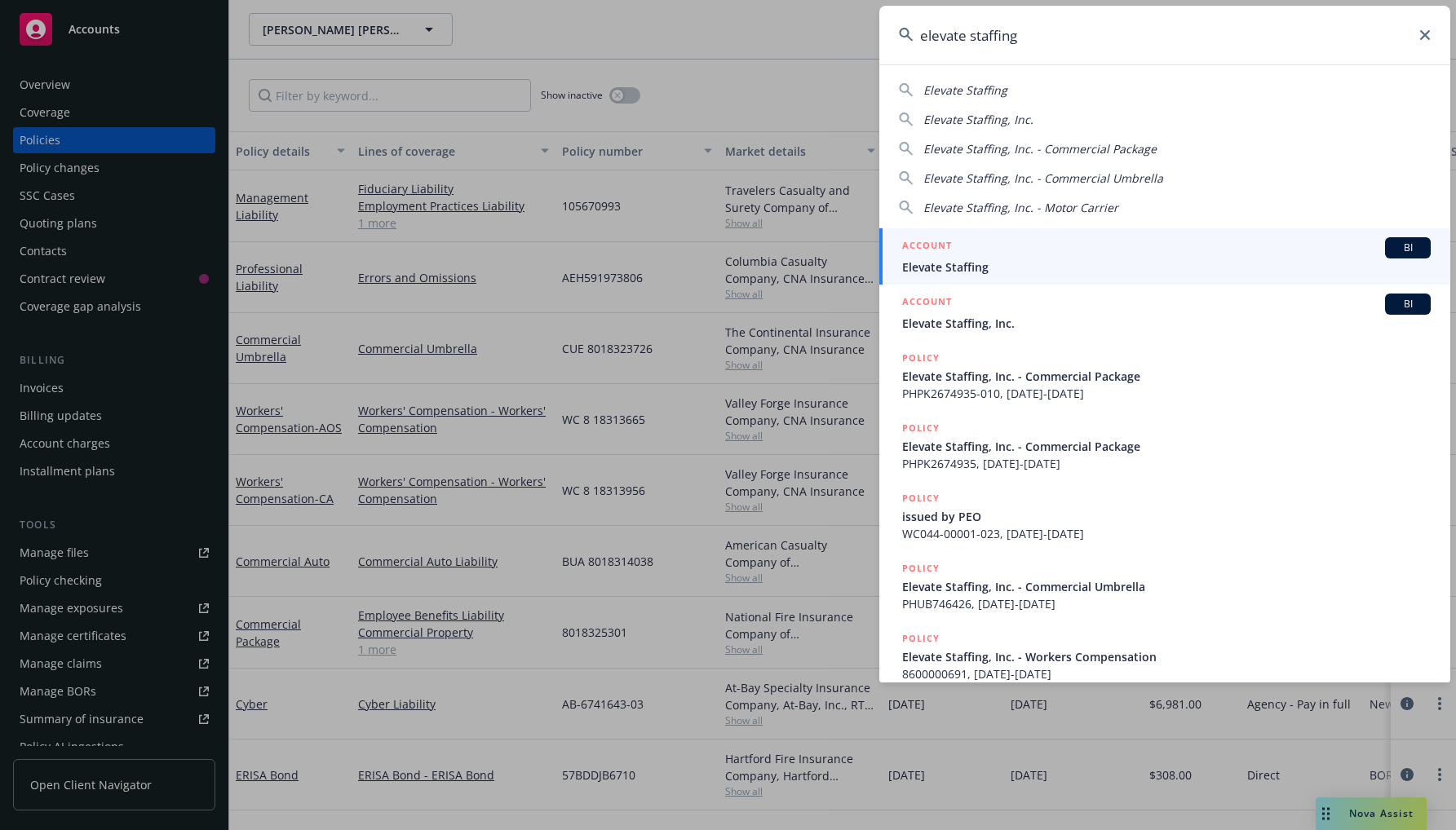
type input "elevate staffing"
click at [1135, 243] on div "ACCOUNT BI" at bounding box center [1166, 248] width 528 height 22
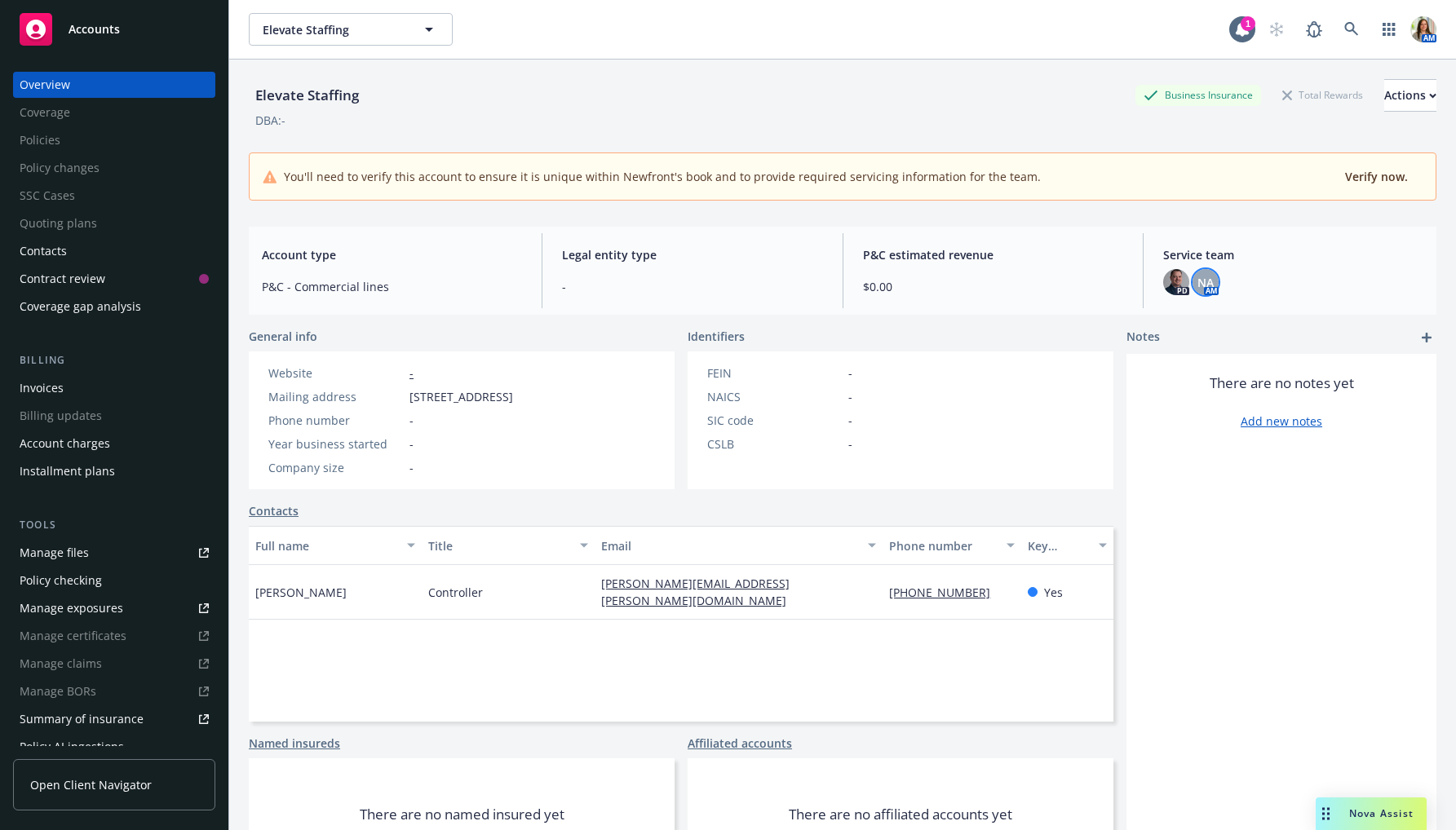
click at [1211, 284] on span "NA" at bounding box center [1205, 282] width 16 height 17
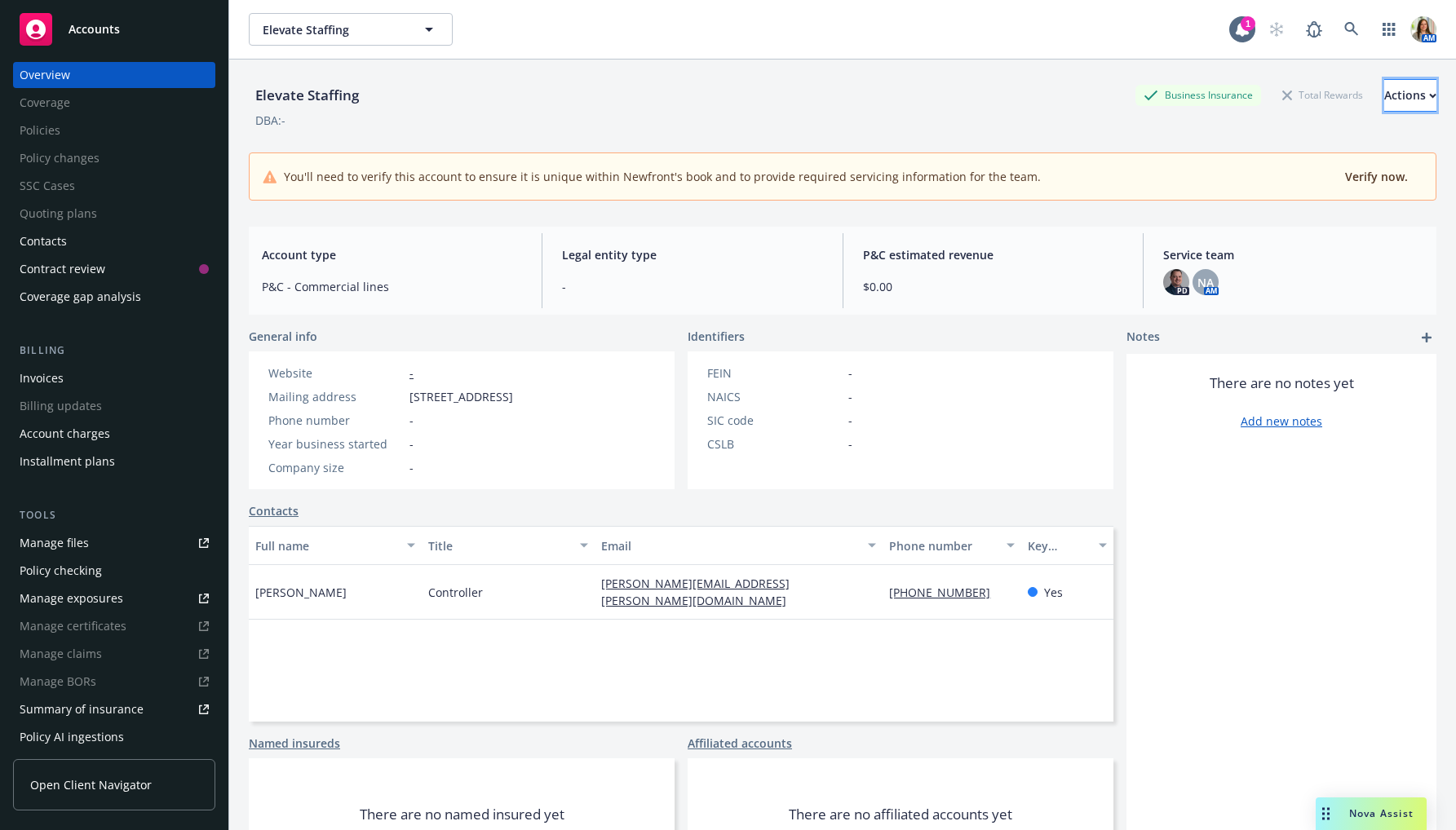
click at [1384, 99] on div "Actions" at bounding box center [1410, 95] width 52 height 31
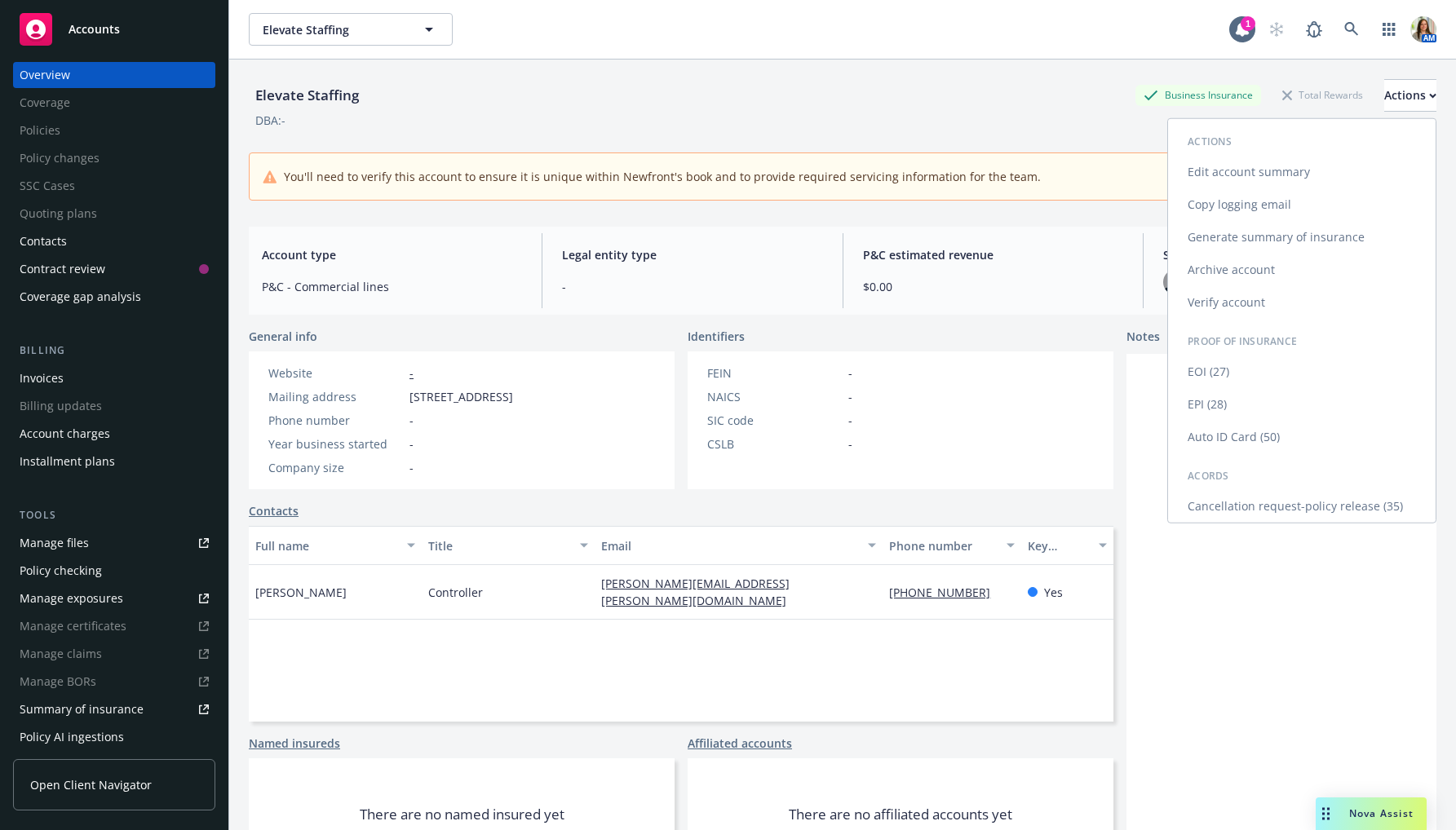
click at [1247, 266] on link "Archive account" at bounding box center [1302, 270] width 267 height 32
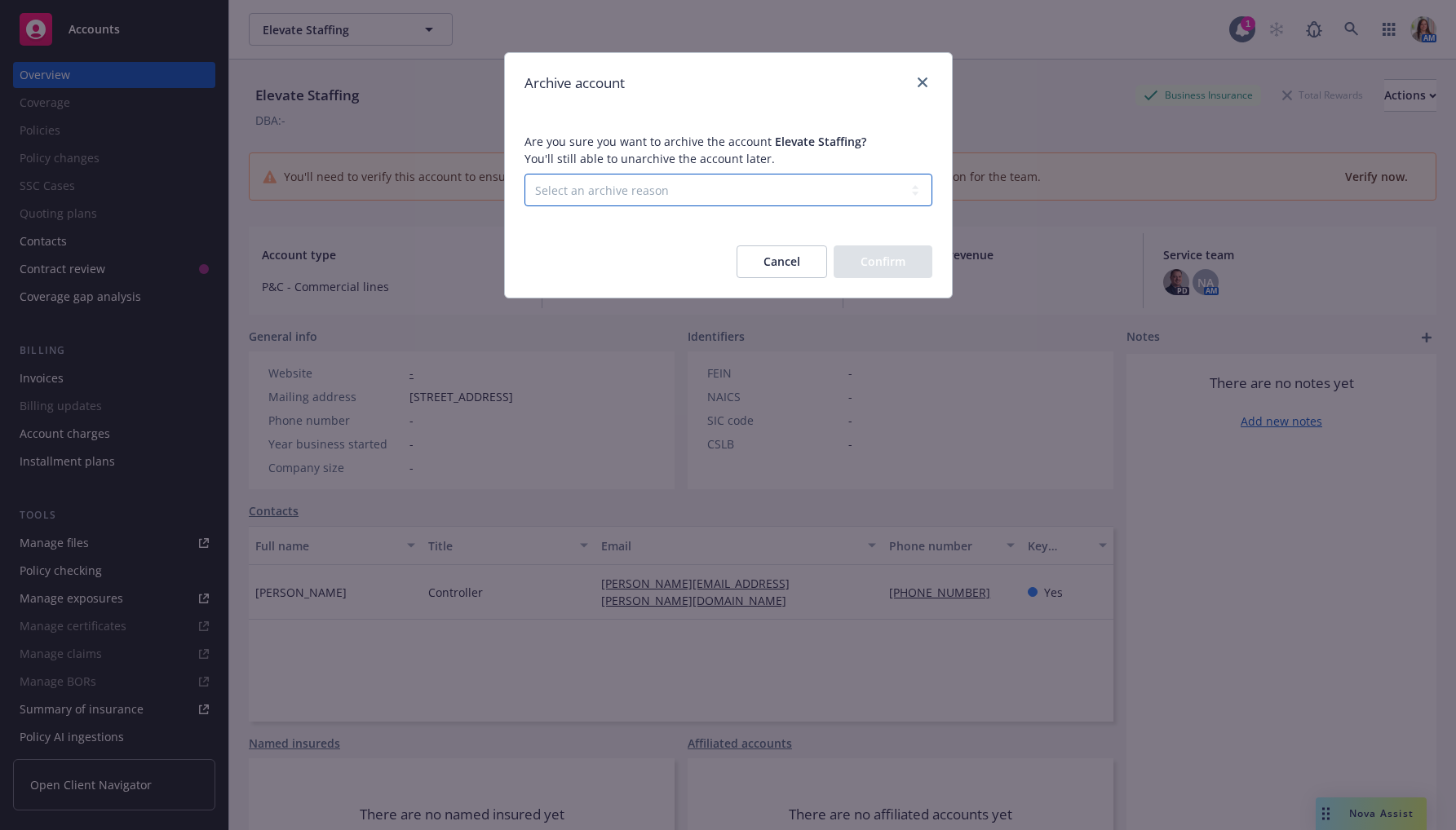
click at [703, 192] on select "Select an archive reason Client declined proposal Client went out of business C…" at bounding box center [728, 190] width 408 height 32
select select "DUPLICATE_OR_ERROR"
click at [524, 174] on select "Select an archive reason Client declined proposal Client went out of business C…" at bounding box center [728, 190] width 408 height 32
click at [854, 254] on button "Confirm" at bounding box center [883, 262] width 99 height 32
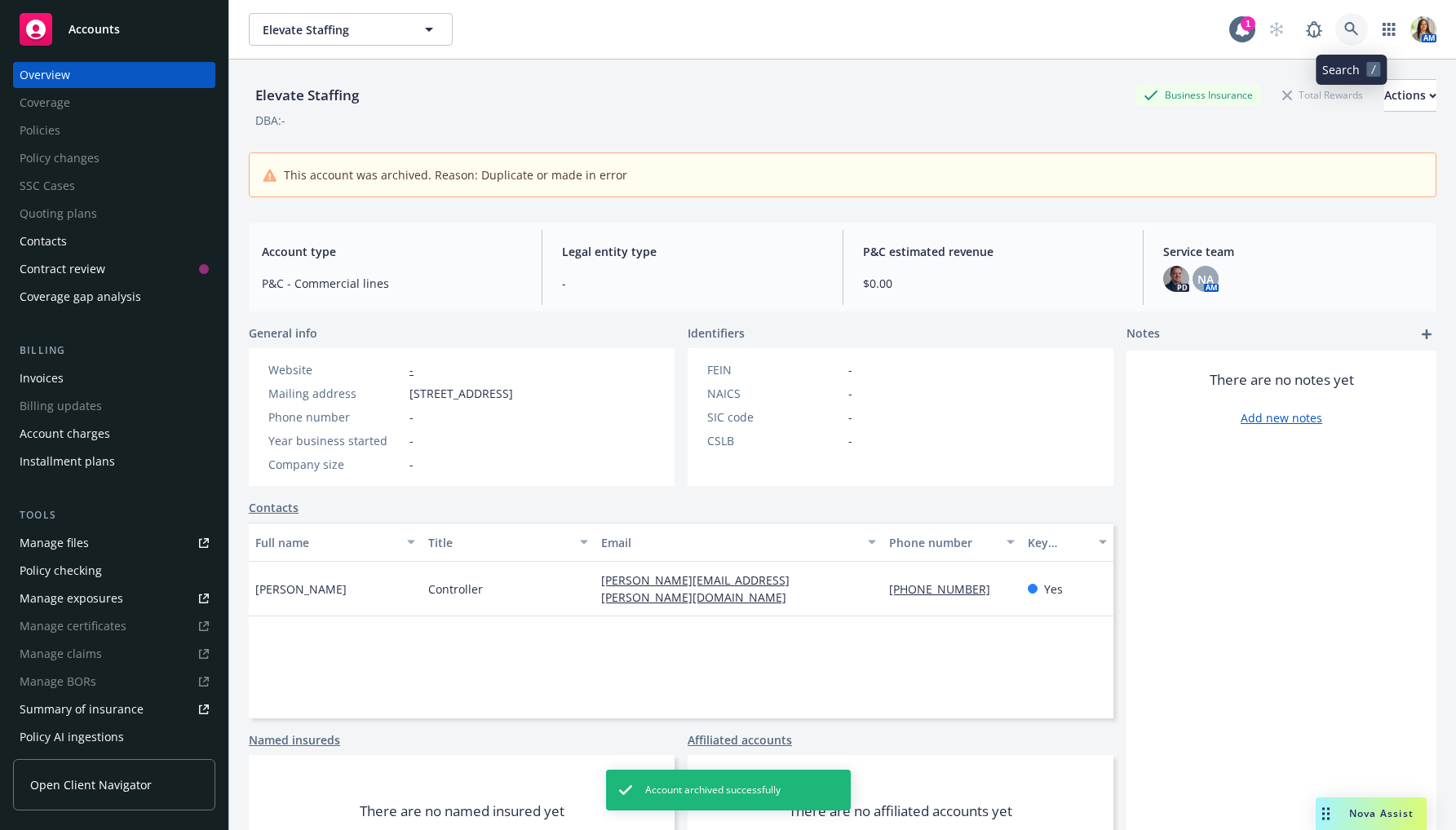
click at [1345, 22] on icon at bounding box center [1351, 30] width 14 height 14
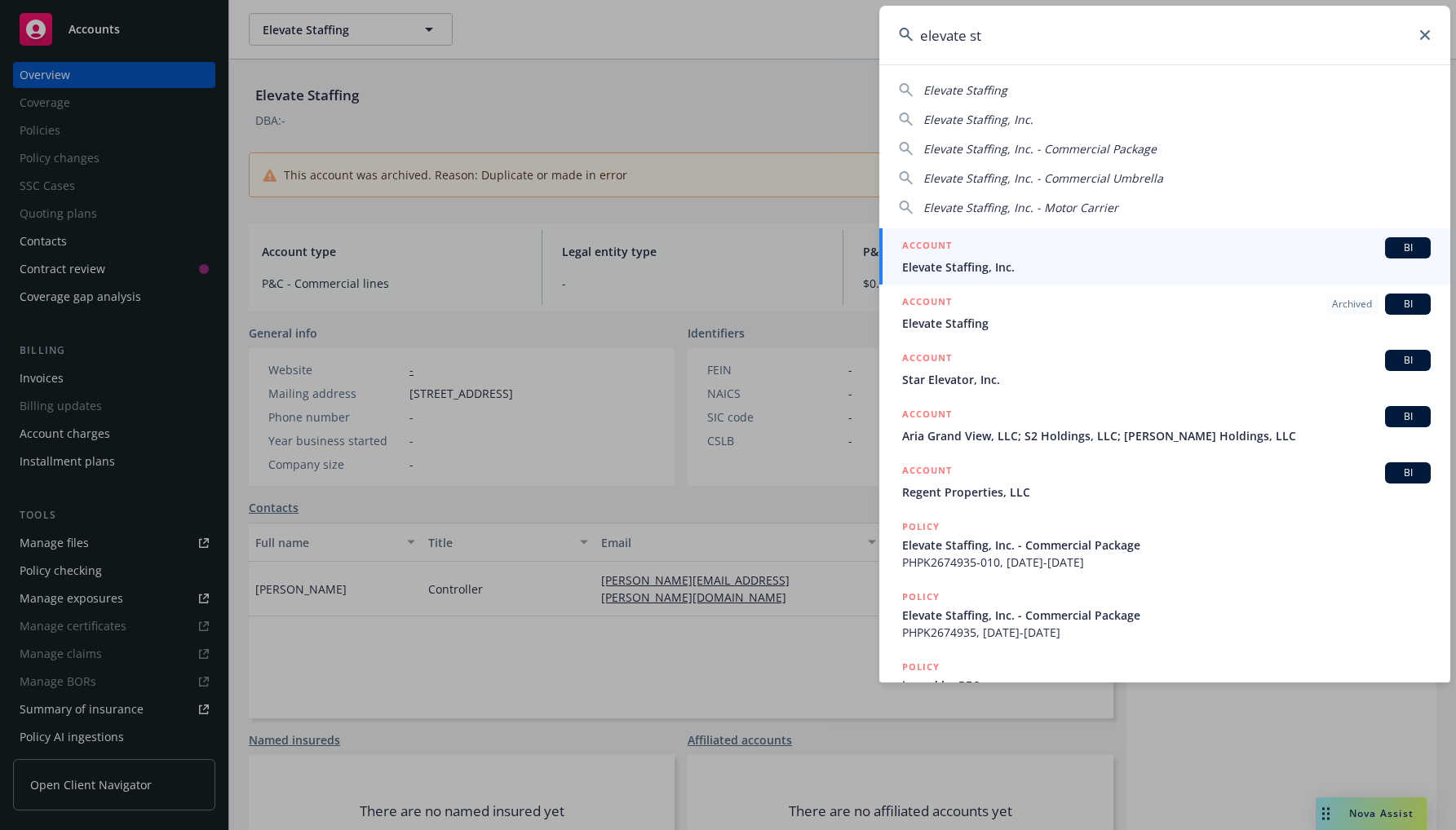
type input "elevate st"
click at [967, 261] on span "Elevate Staffing, Inc." at bounding box center [1166, 266] width 528 height 17
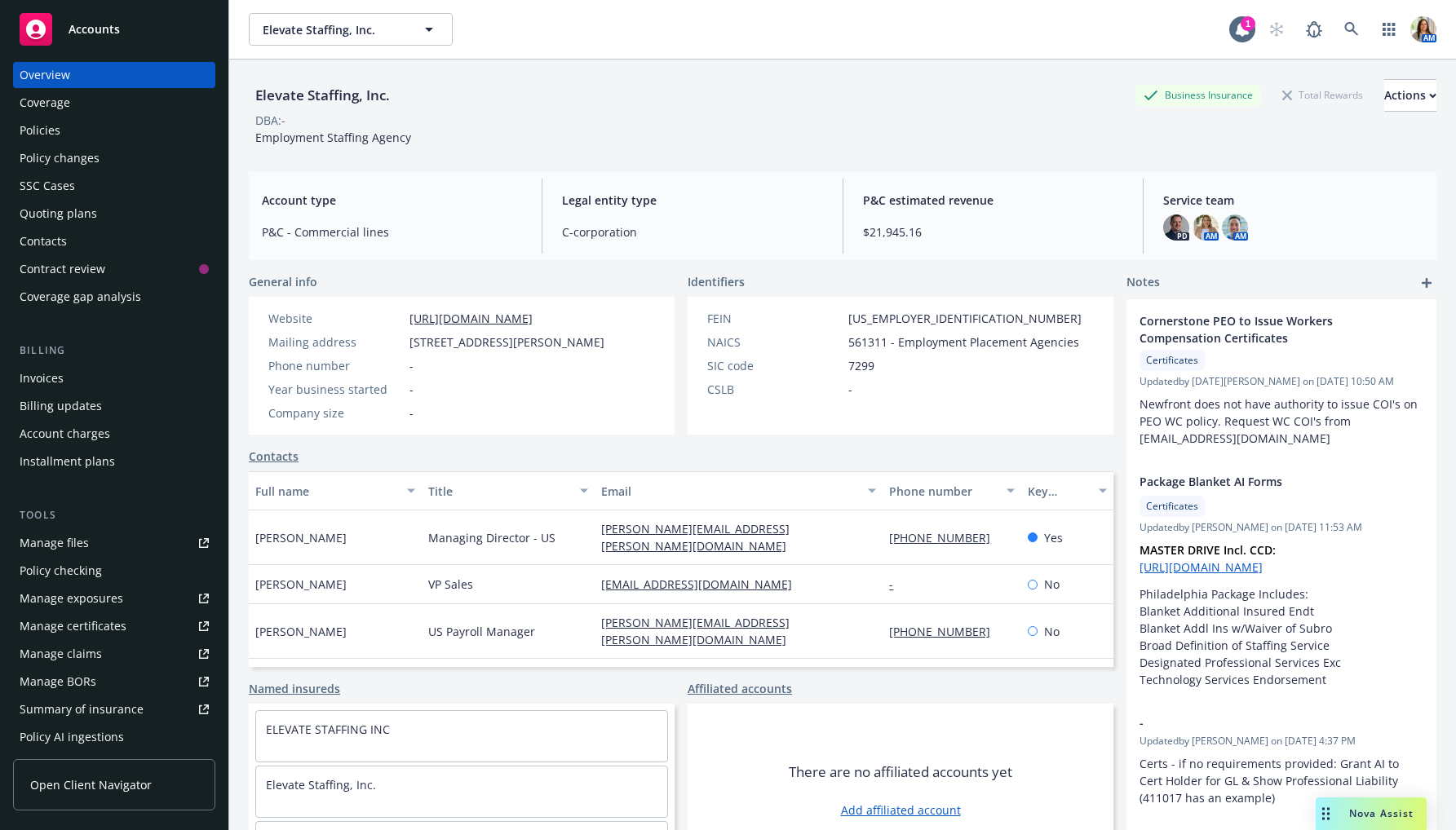
scroll to position [4, 0]
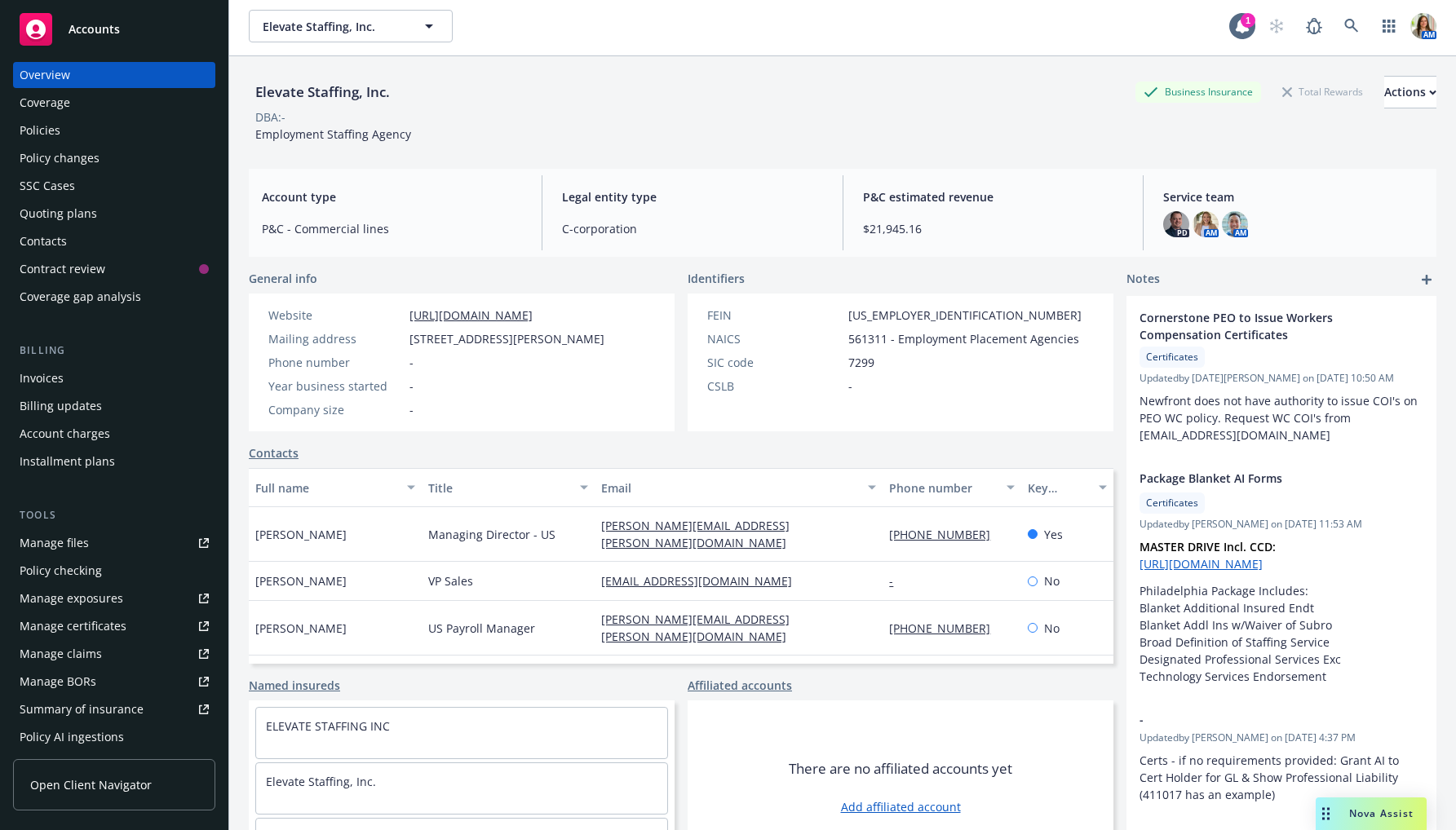
click at [151, 125] on div "Policies" at bounding box center [114, 130] width 189 height 26
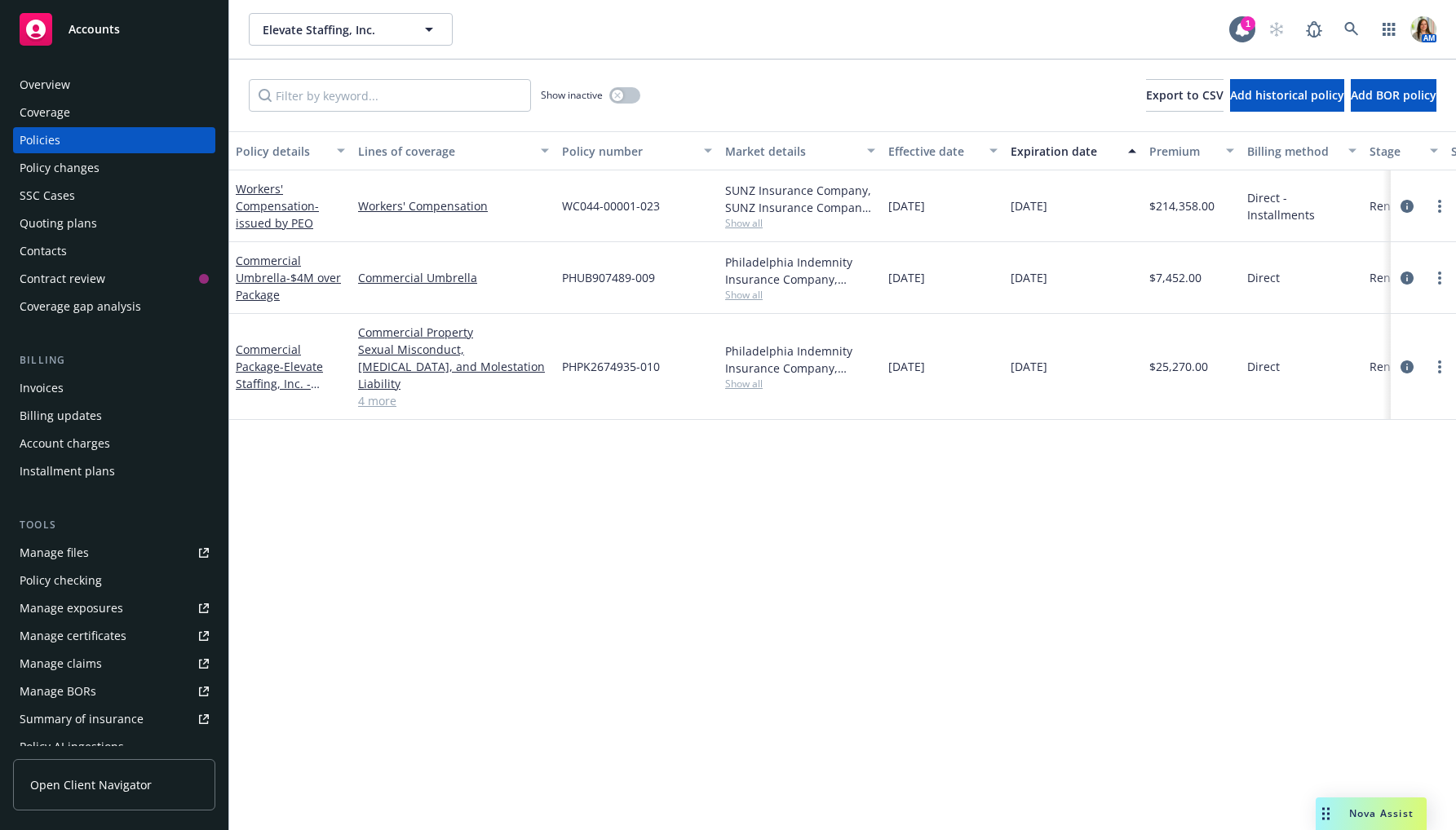
click at [99, 255] on div "Contacts" at bounding box center [114, 251] width 189 height 26
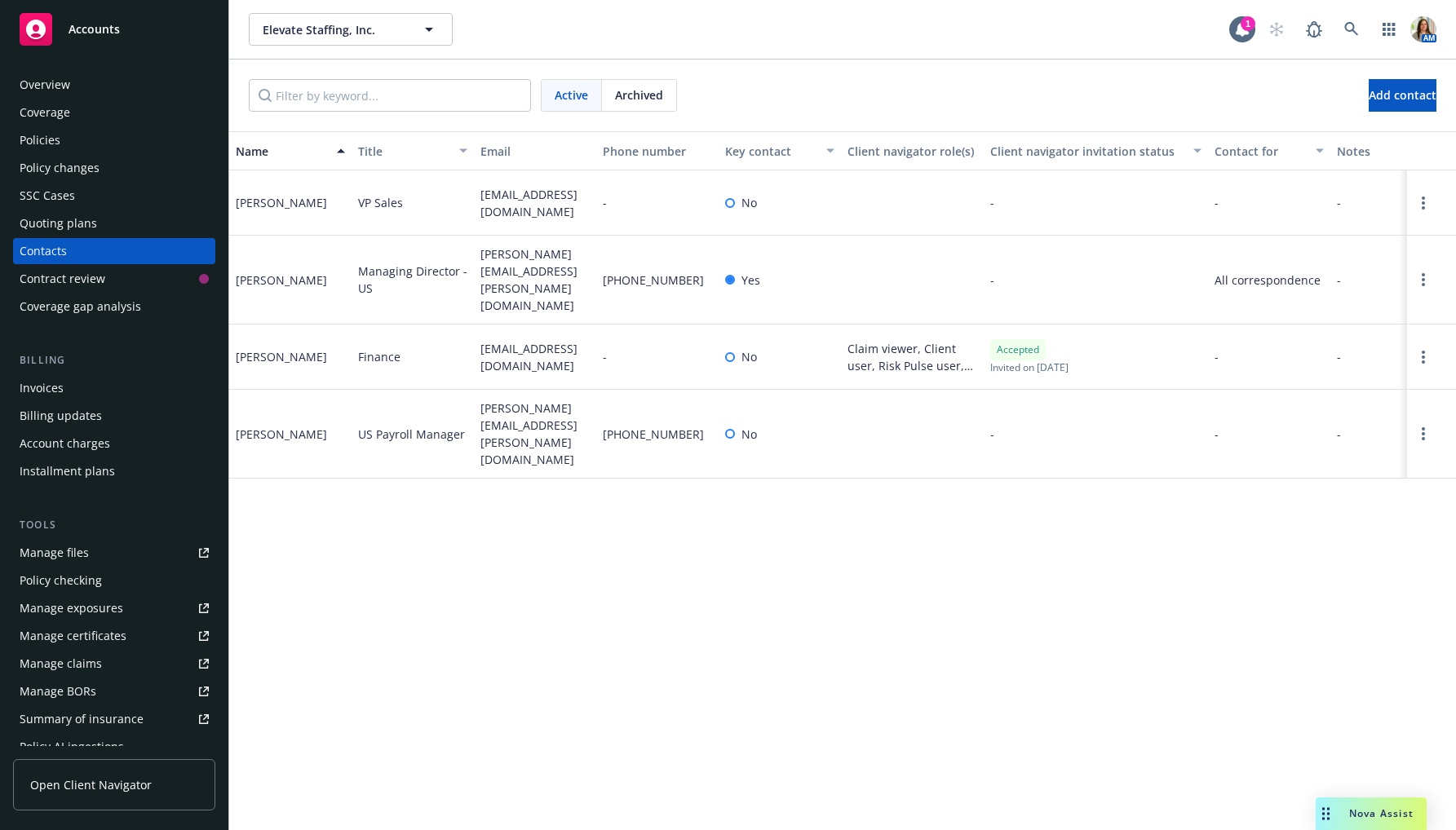
click at [94, 131] on div "Policies" at bounding box center [114, 140] width 189 height 26
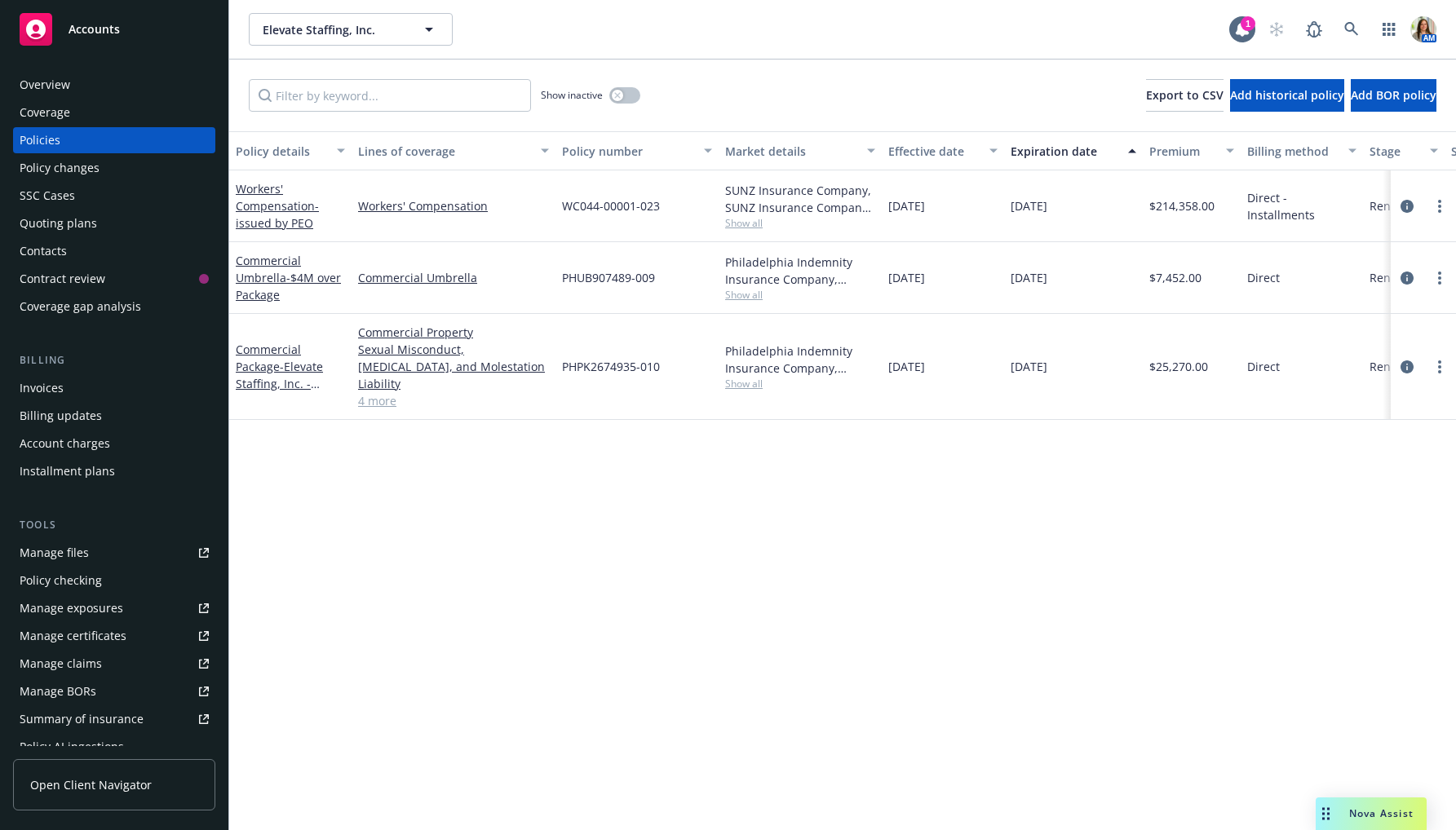
click at [377, 393] on link "4 more" at bounding box center [453, 401] width 191 height 17
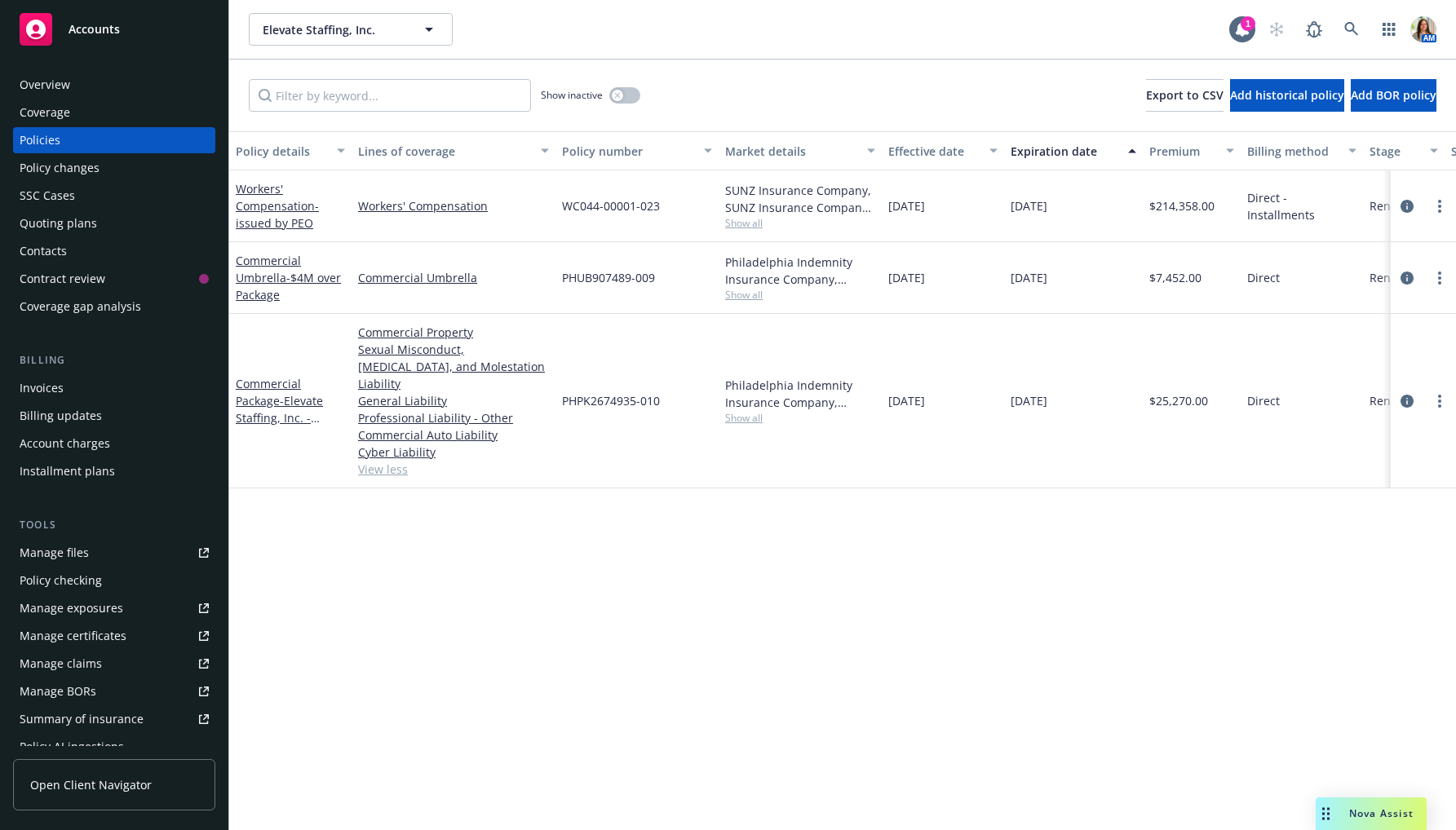
click at [81, 225] on div "Quoting plans" at bounding box center [58, 223] width 77 height 26
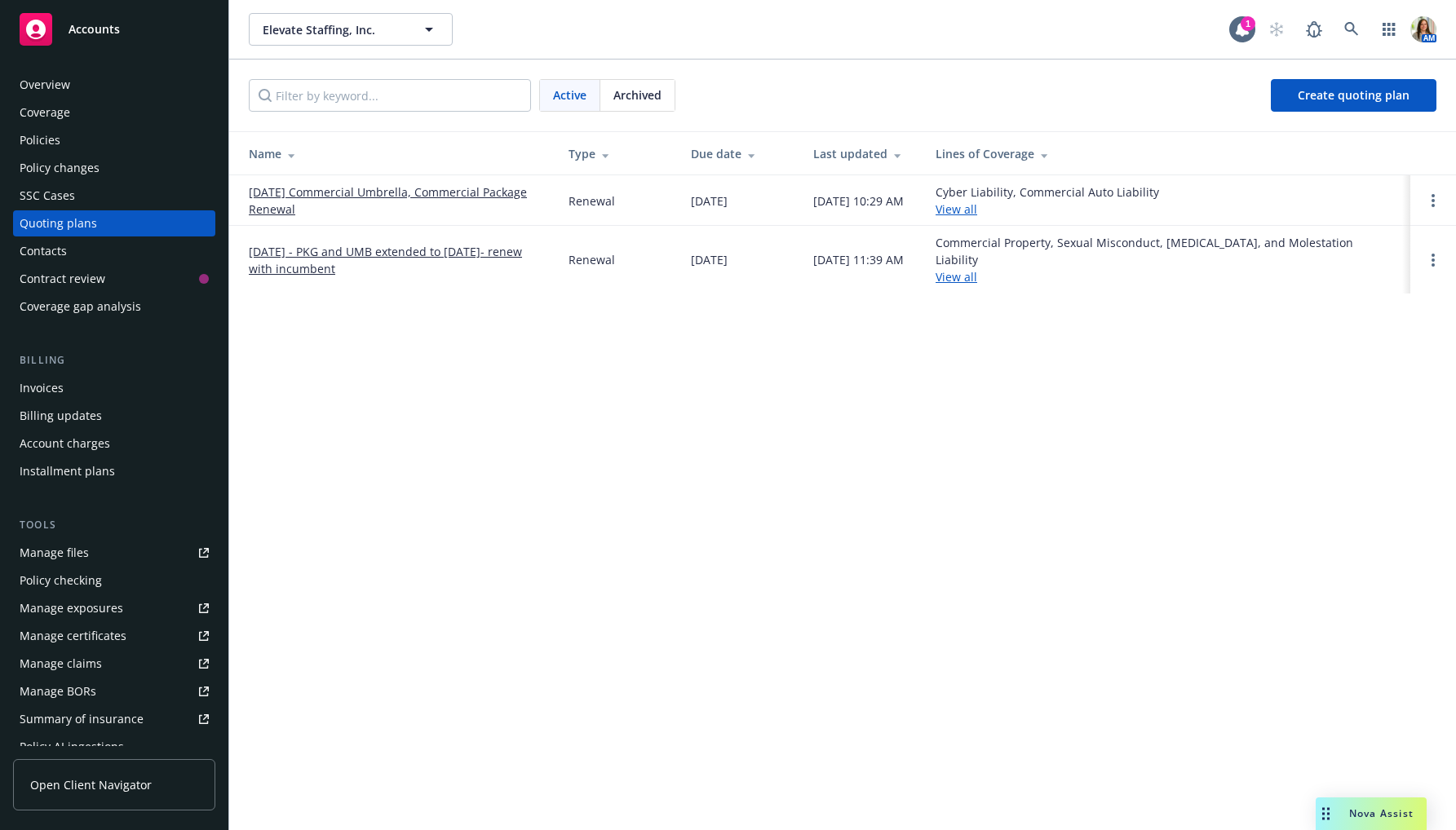
click at [758, 373] on div "Elevate Staffing, Inc. Elevate Staffing, Inc. 1 AM Active Archived Create quoti…" at bounding box center [843, 415] width 1226 height 830
